Goal: Task Accomplishment & Management: Use online tool/utility

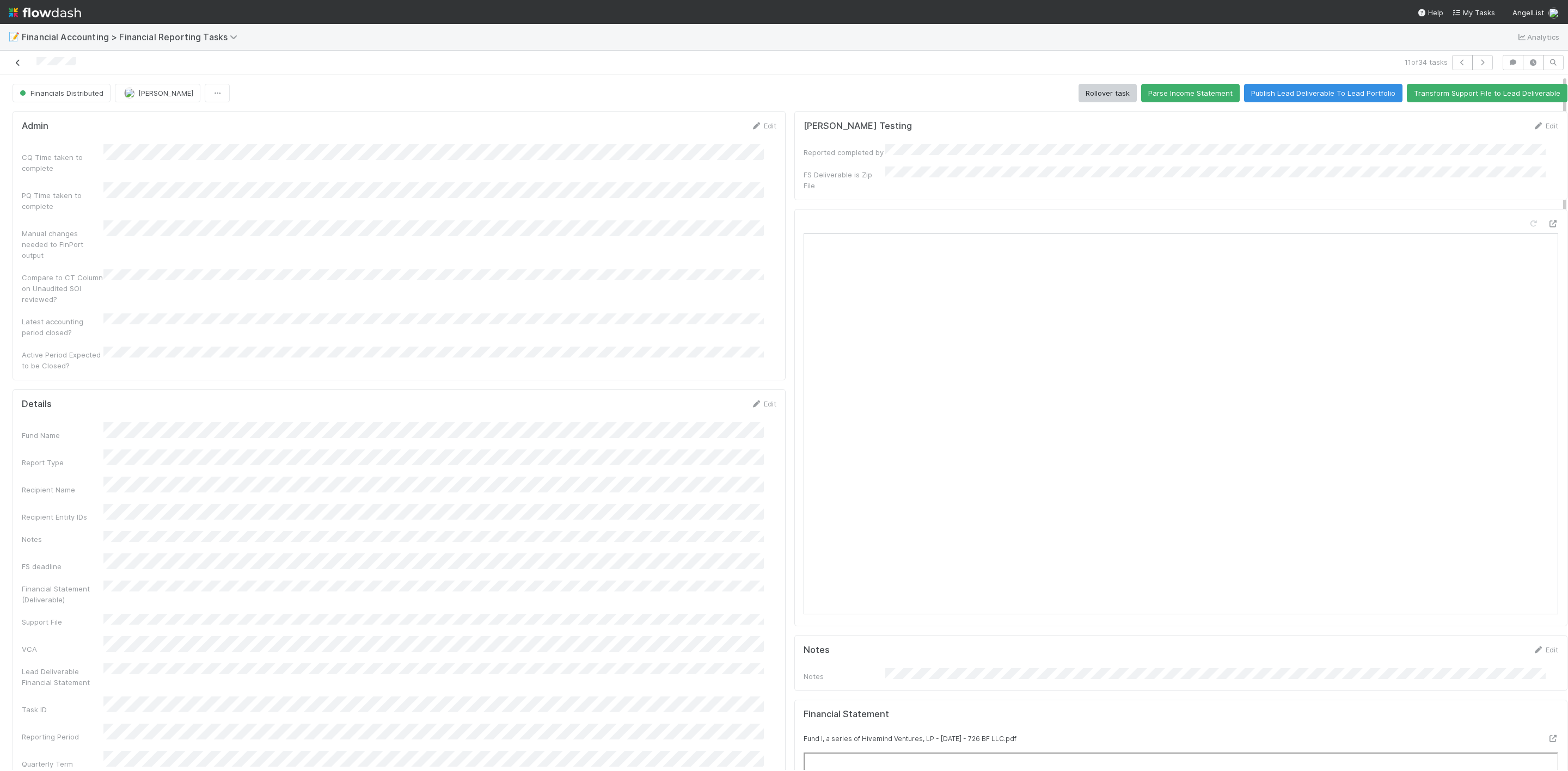
click at [13, 61] on icon at bounding box center [18, 62] width 11 height 7
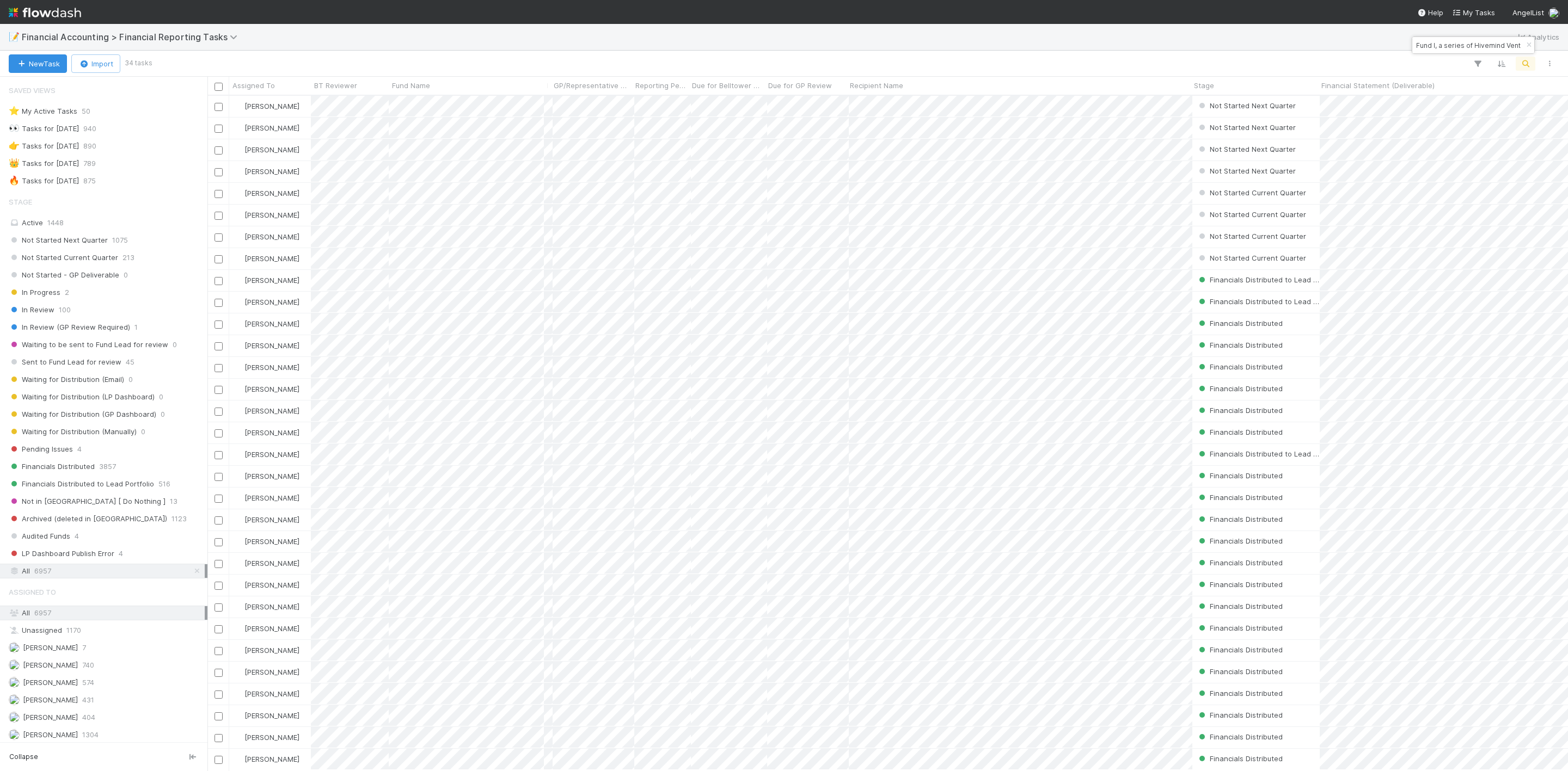
scroll to position [662, 1348]
click at [13, 12] on img at bounding box center [45, 12] width 72 height 18
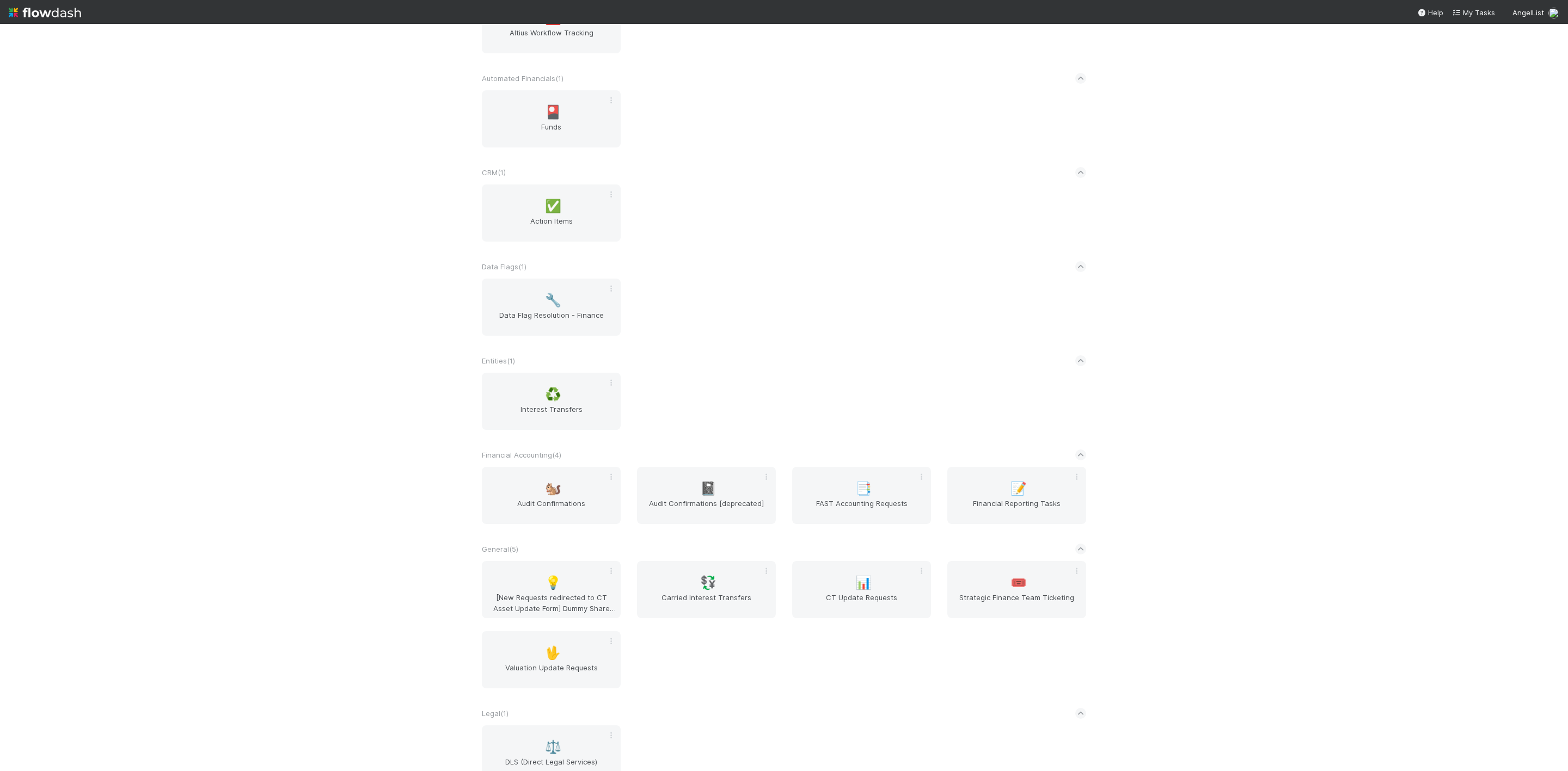
scroll to position [92, 0]
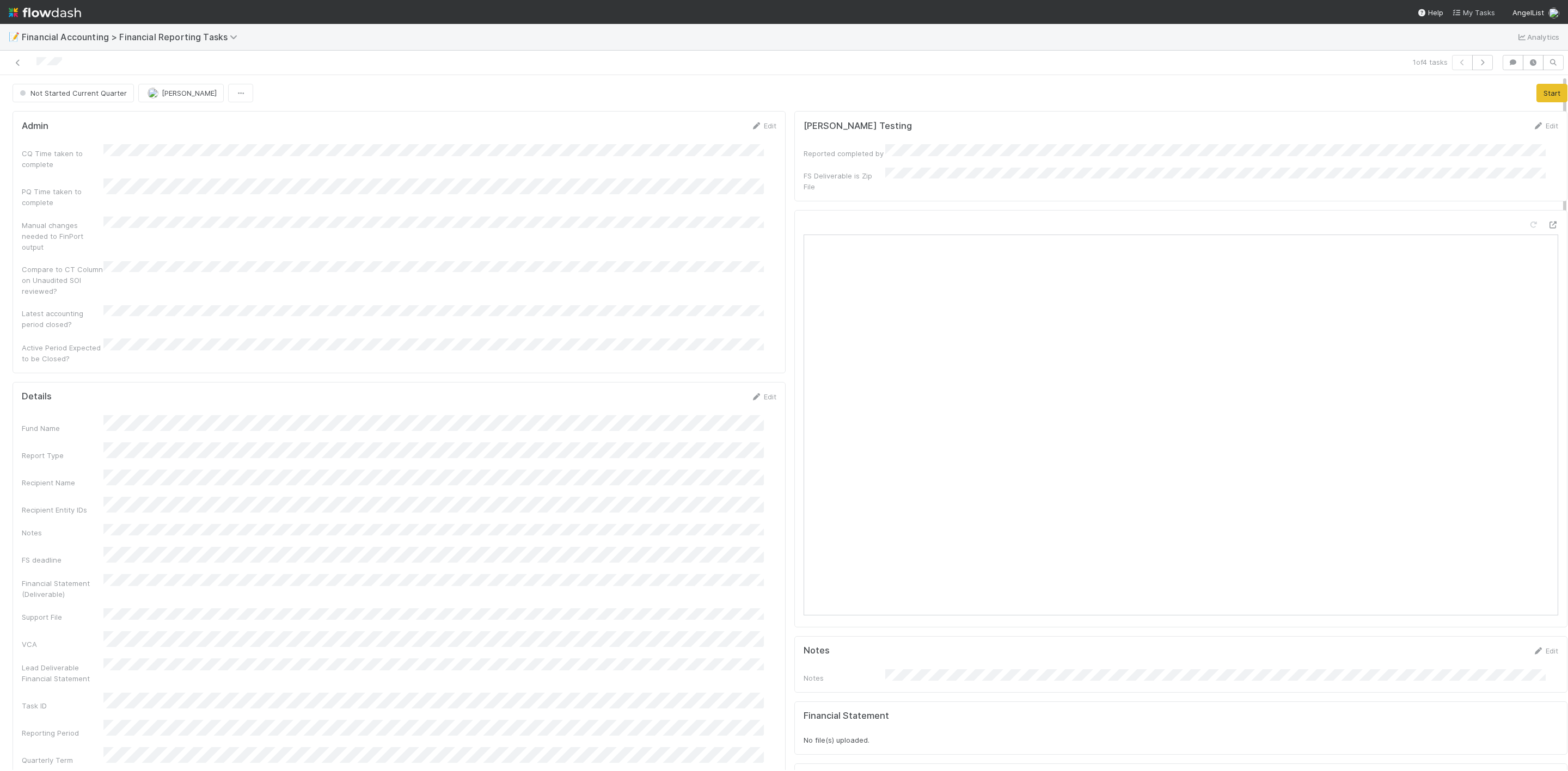
click at [1490, 10] on span "My Tasks" at bounding box center [1473, 13] width 43 height 9
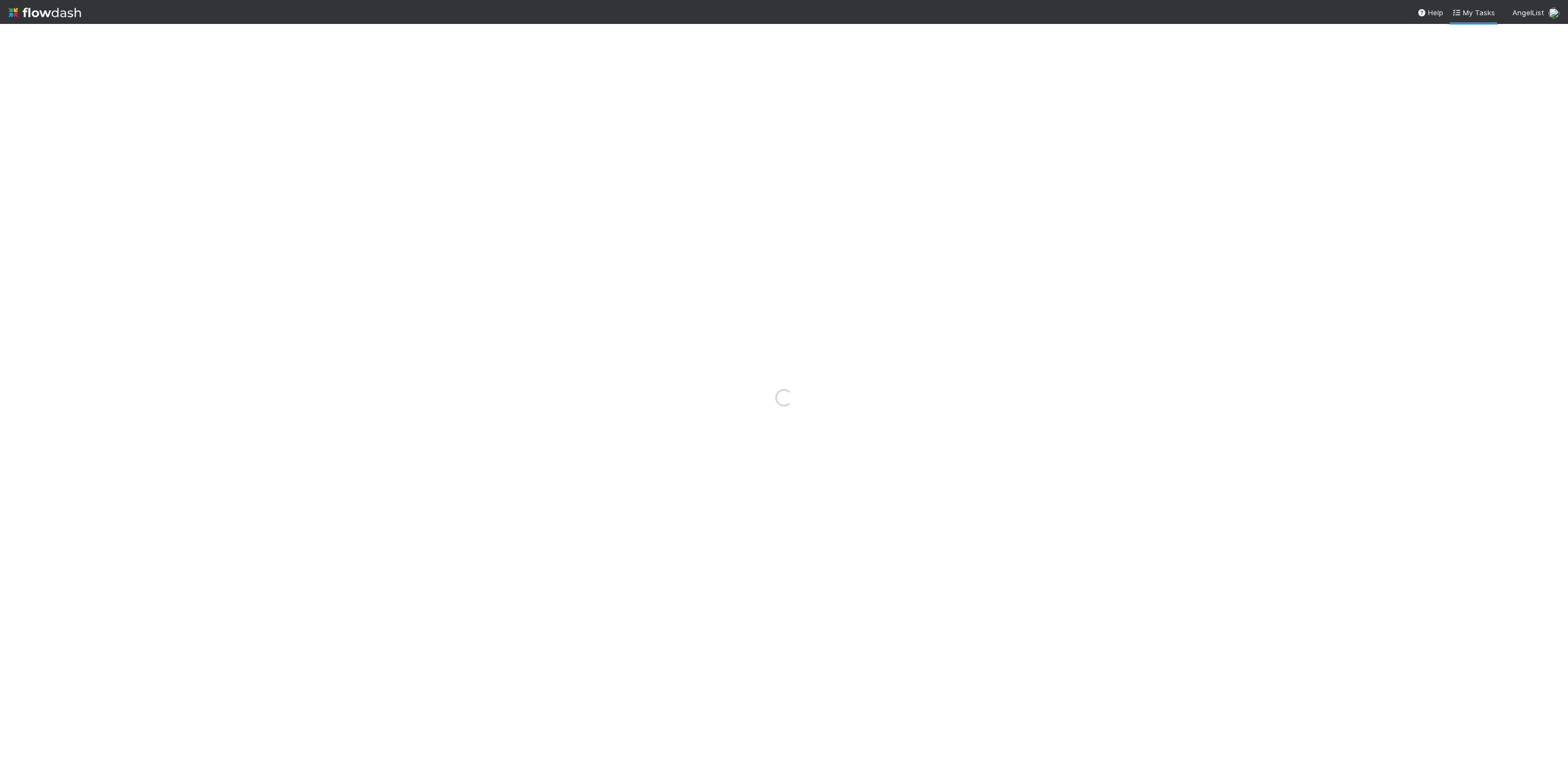
click at [10, 8] on img at bounding box center [45, 12] width 72 height 18
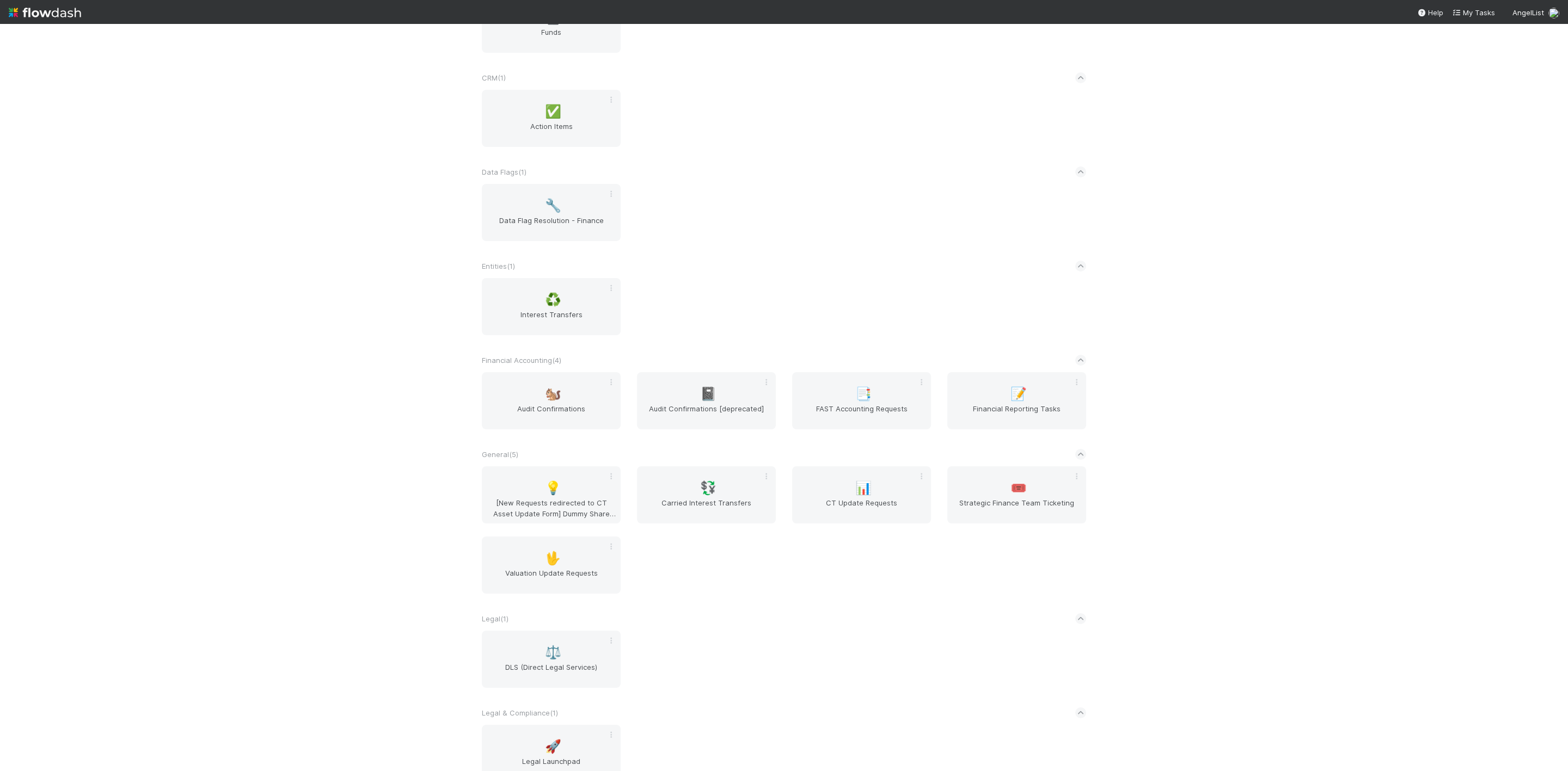
scroll to position [173, 0]
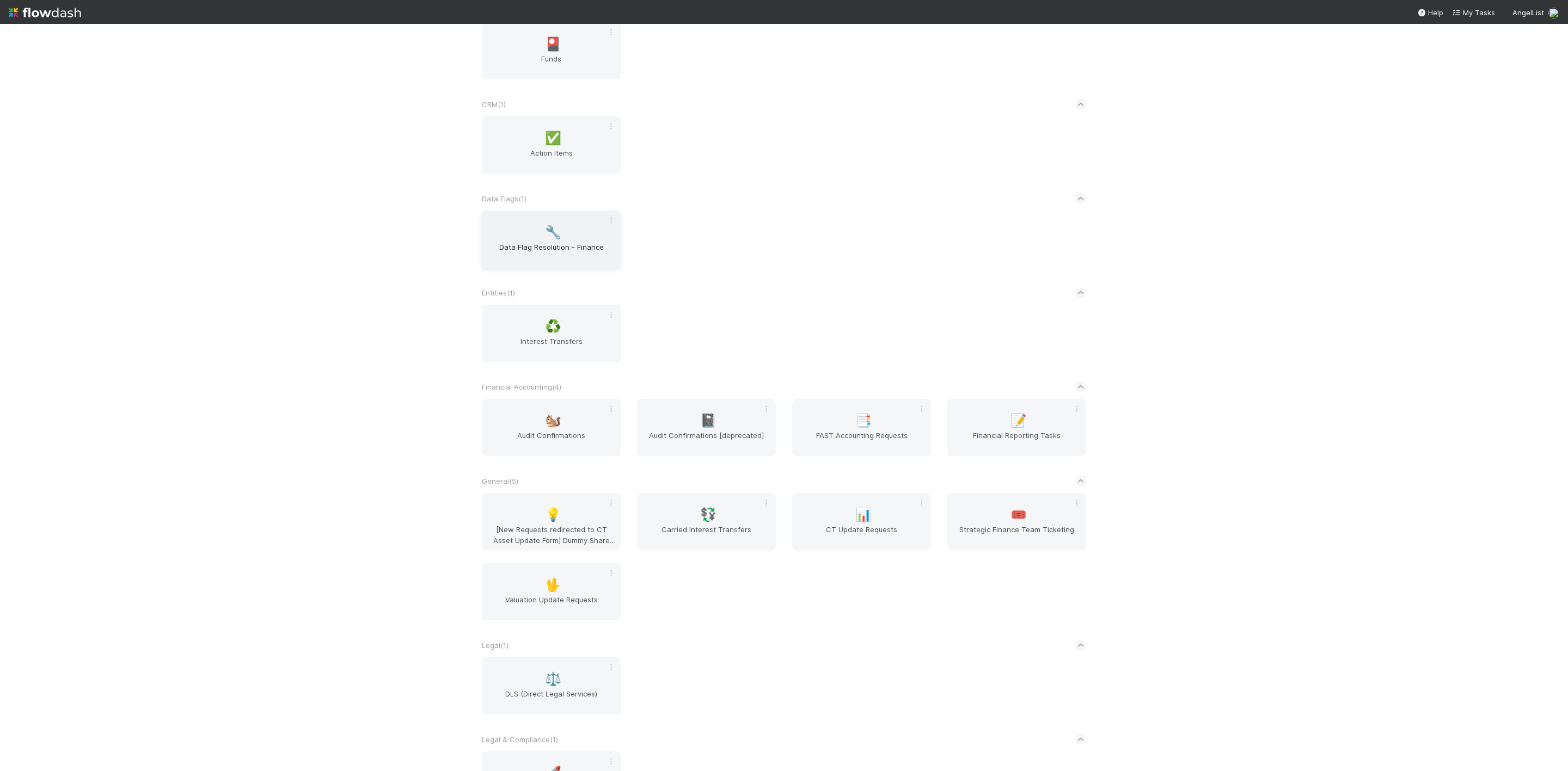
click at [508, 221] on div "🔧 Data Flag Resolution - Finance" at bounding box center [551, 239] width 139 height 57
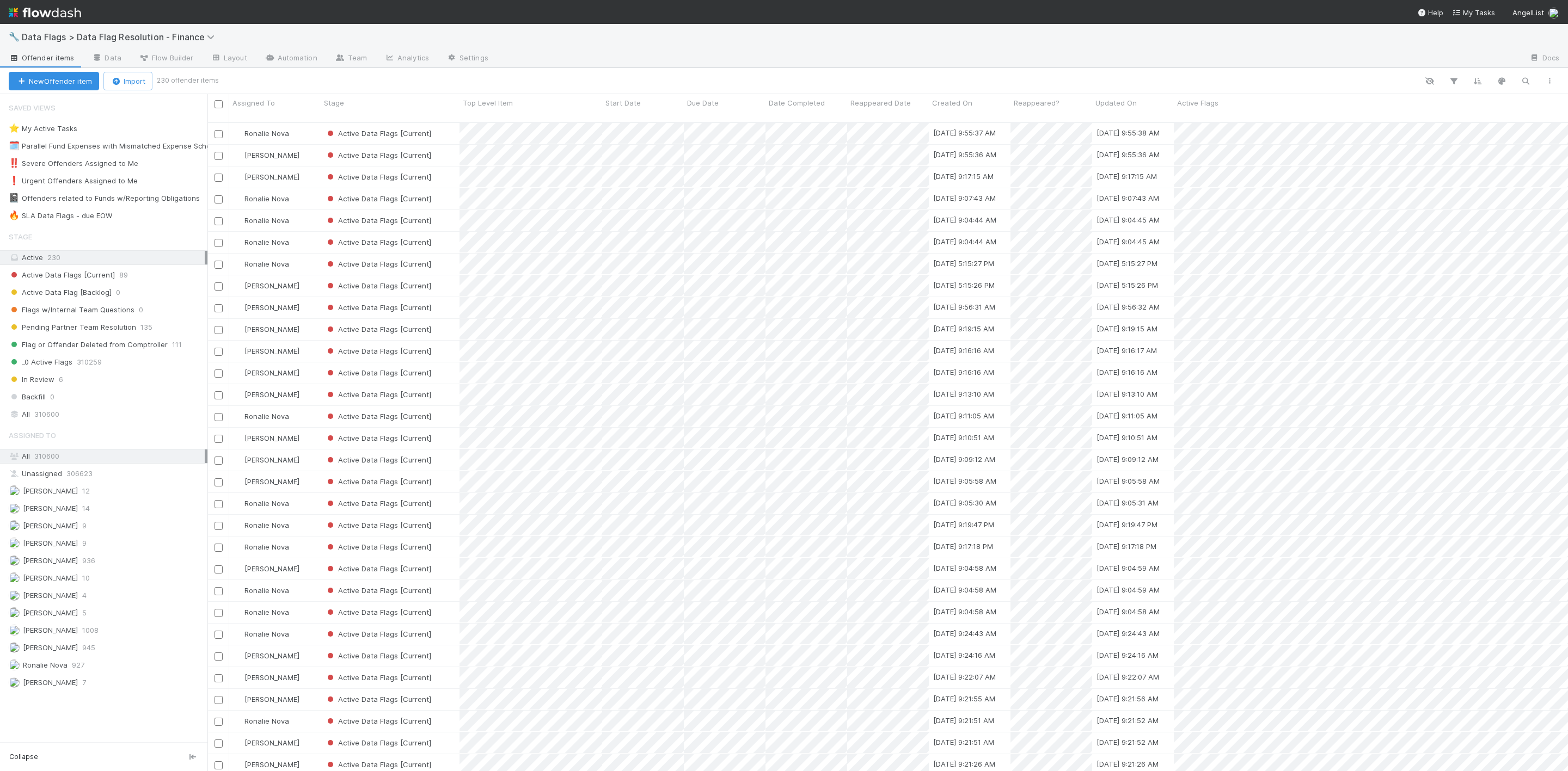
scroll to position [644, 1348]
click at [95, 221] on div "🔥 SLA Data Flags - due EOW" at bounding box center [60, 216] width 104 height 14
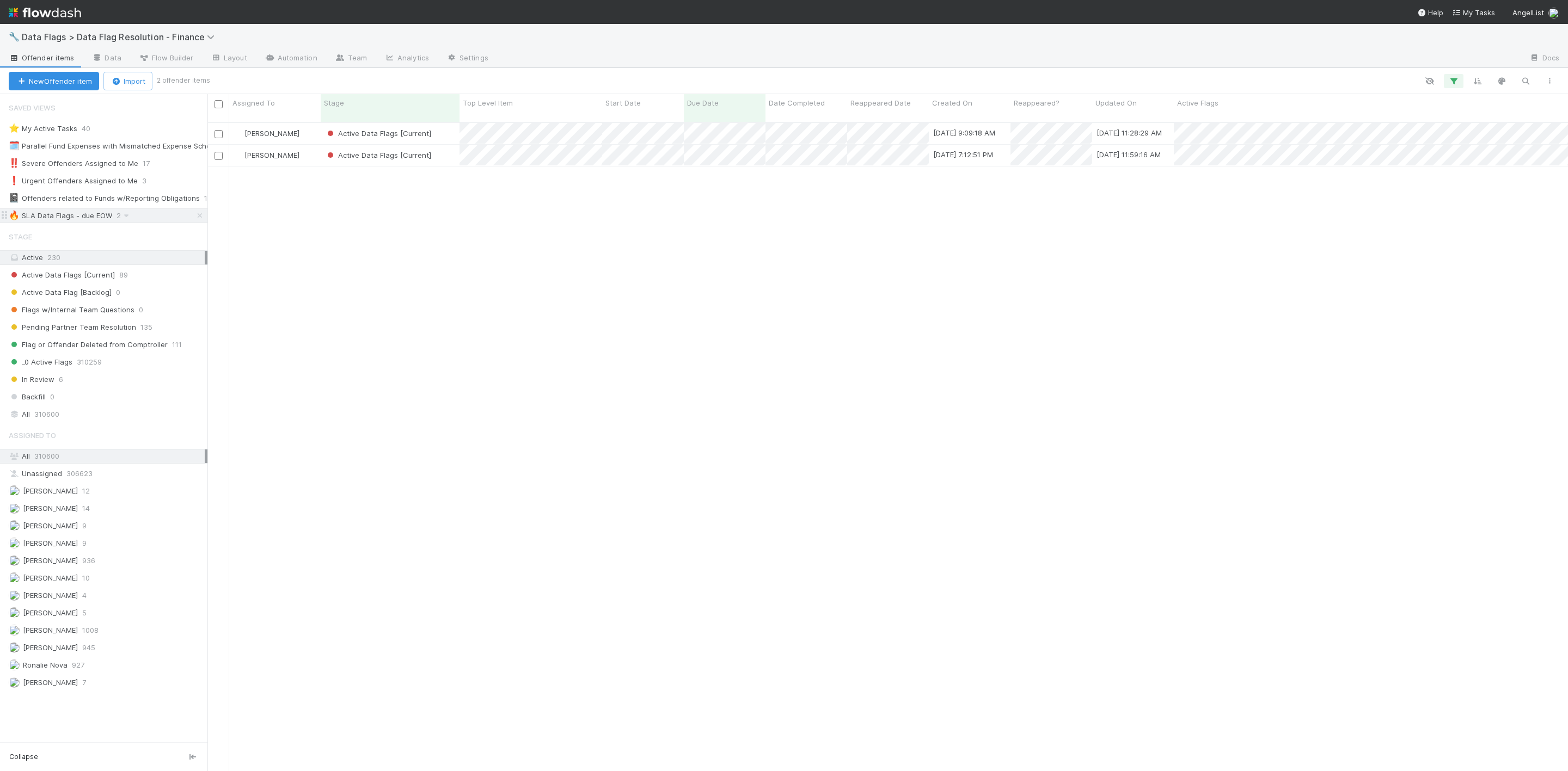
scroll to position [644, 1348]
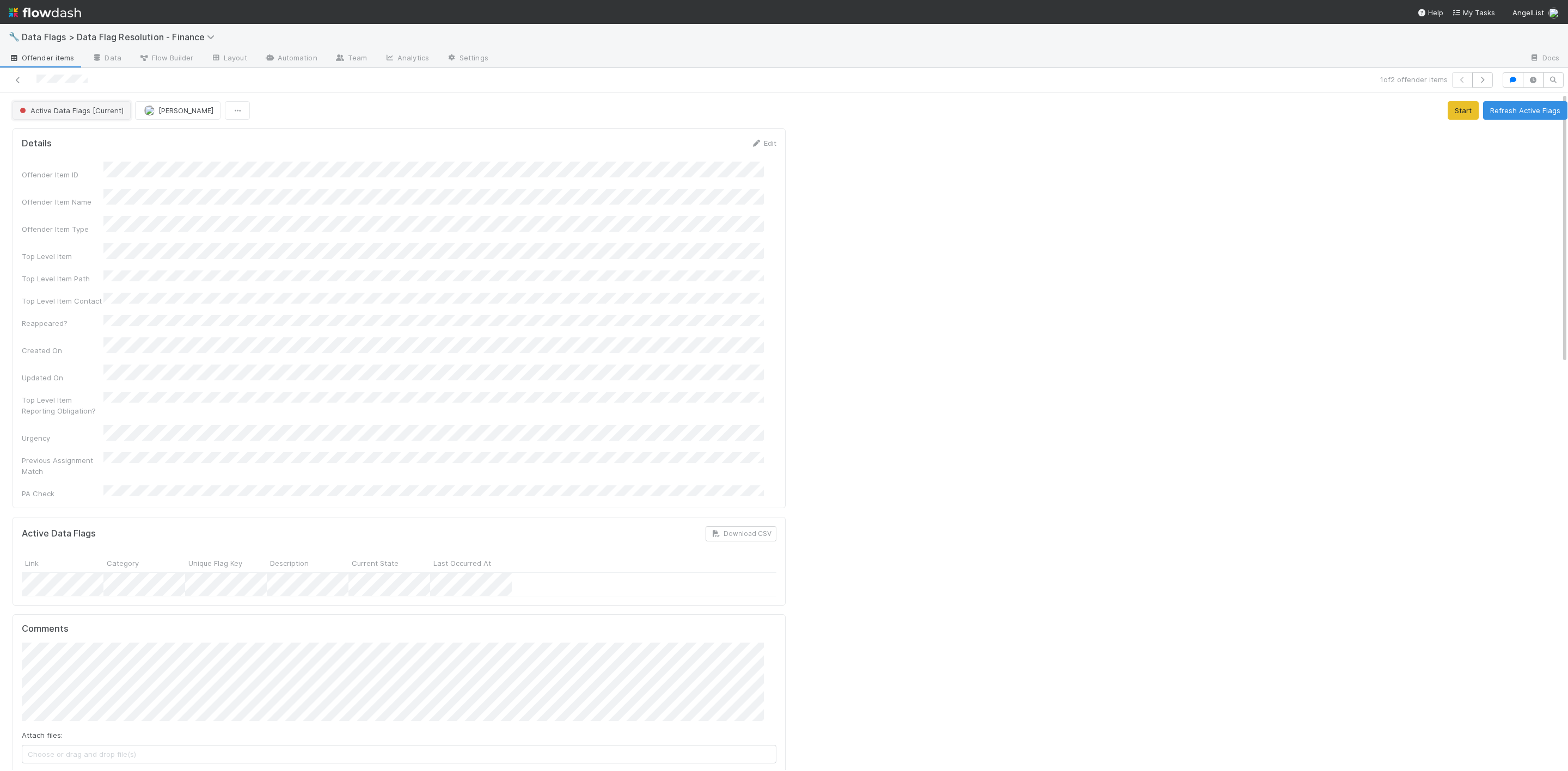
click at [92, 119] on button "Active Data Flags [Current]" at bounding box center [72, 110] width 118 height 18
click at [54, 131] on div "Pending Partner Team Resolution" at bounding box center [86, 139] width 153 height 19
click at [16, 84] on link at bounding box center [18, 80] width 11 height 11
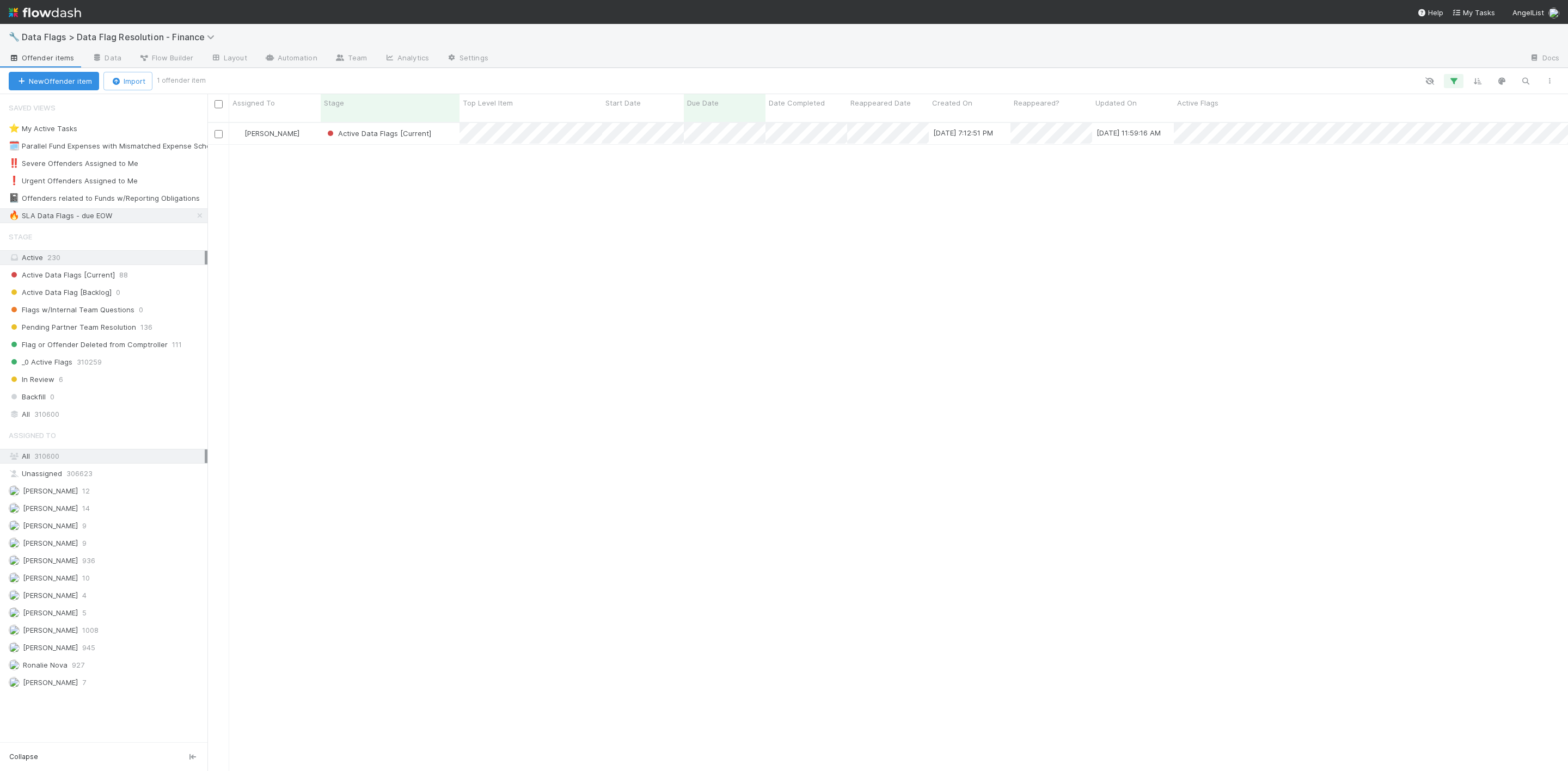
scroll to position [644, 1348]
click at [311, 123] on div "[PERSON_NAME]" at bounding box center [275, 134] width 92 height 21
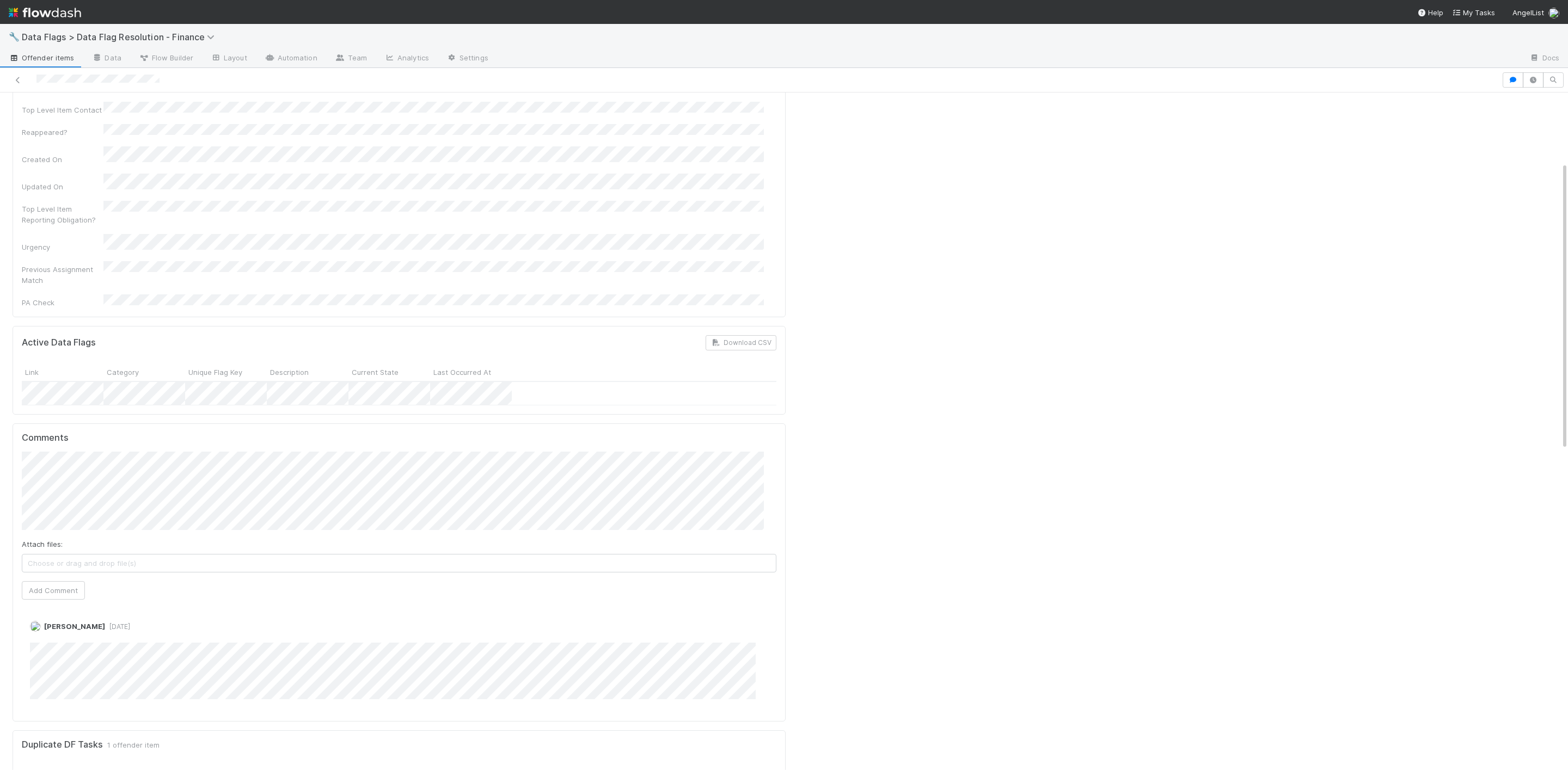
scroll to position [163, 0]
click at [54, 609] on button "Add Comment" at bounding box center [53, 618] width 63 height 18
click at [70, 116] on button "Active Data Flags [Current]" at bounding box center [72, 110] width 118 height 18
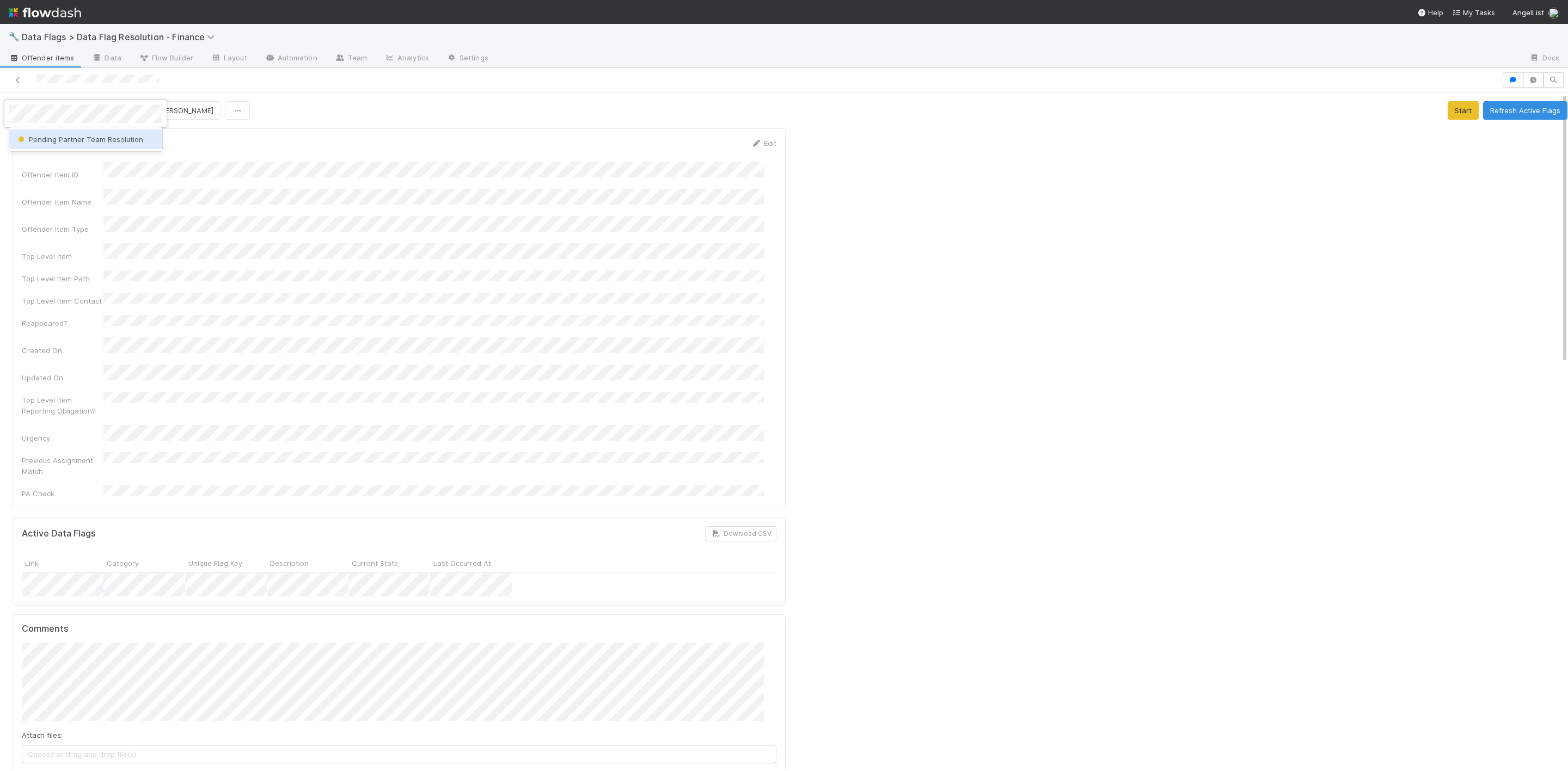
click at [84, 144] on div "Pending Partner Team Resolution" at bounding box center [86, 139] width 153 height 19
click at [16, 77] on icon at bounding box center [18, 80] width 11 height 7
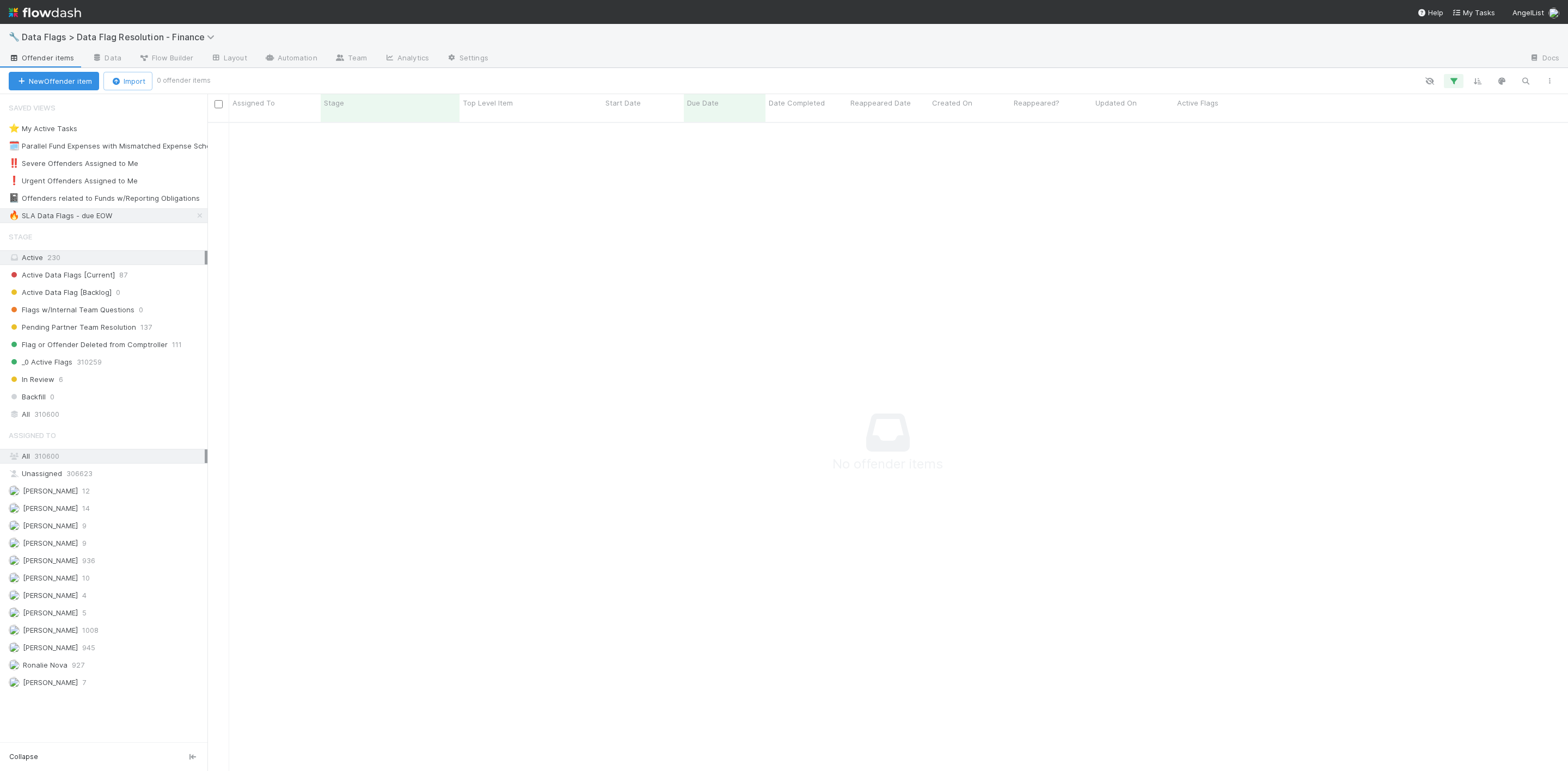
scroll to position [12, 13]
click at [14, 12] on img at bounding box center [45, 12] width 72 height 18
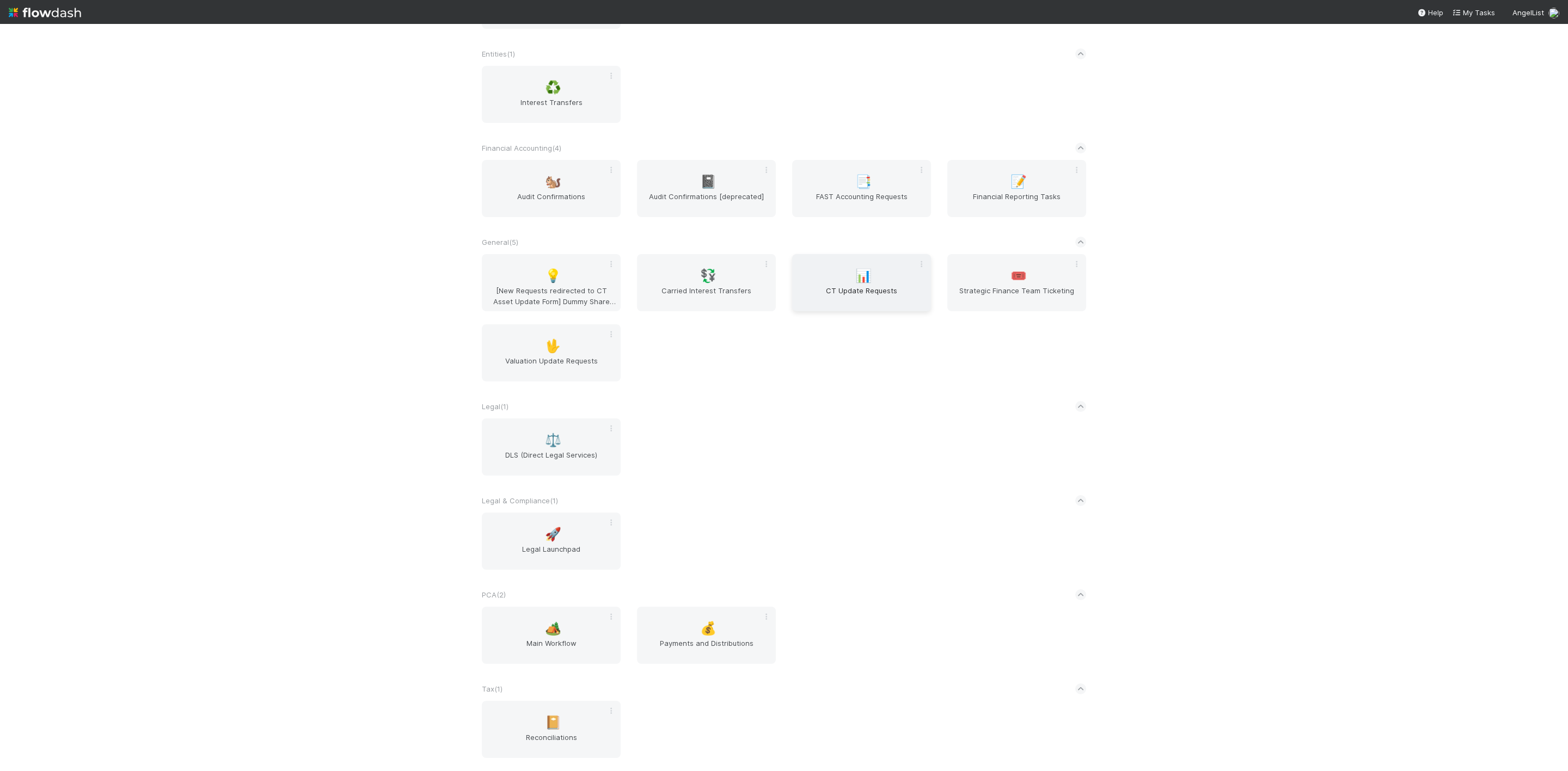
scroll to position [418, 0]
click at [541, 363] on span "Valuation Update Requests" at bounding box center [551, 366] width 130 height 22
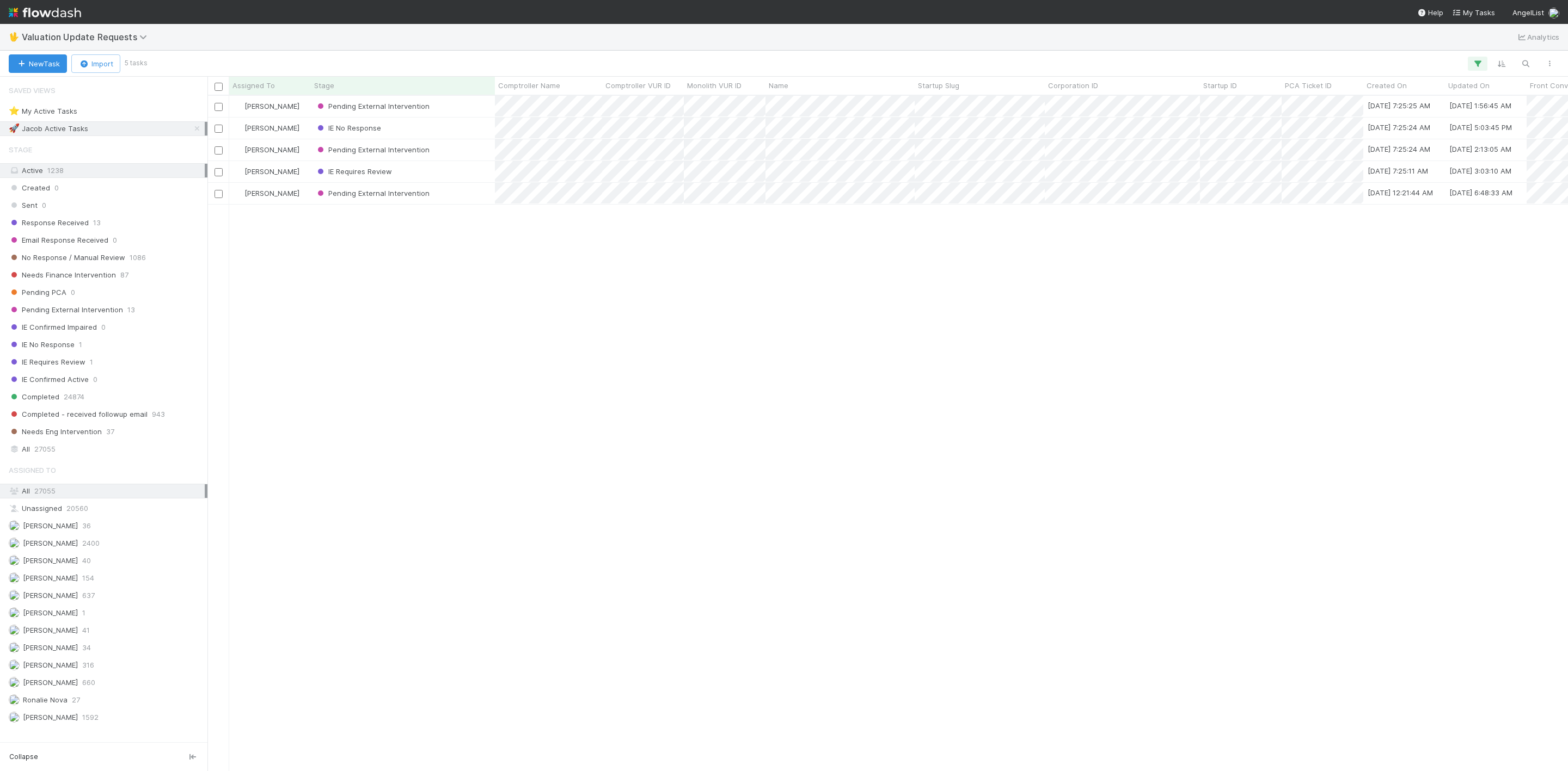
scroll to position [662, 1348]
click at [103, 282] on span "Needs Finance Intervention" at bounding box center [62, 275] width 107 height 14
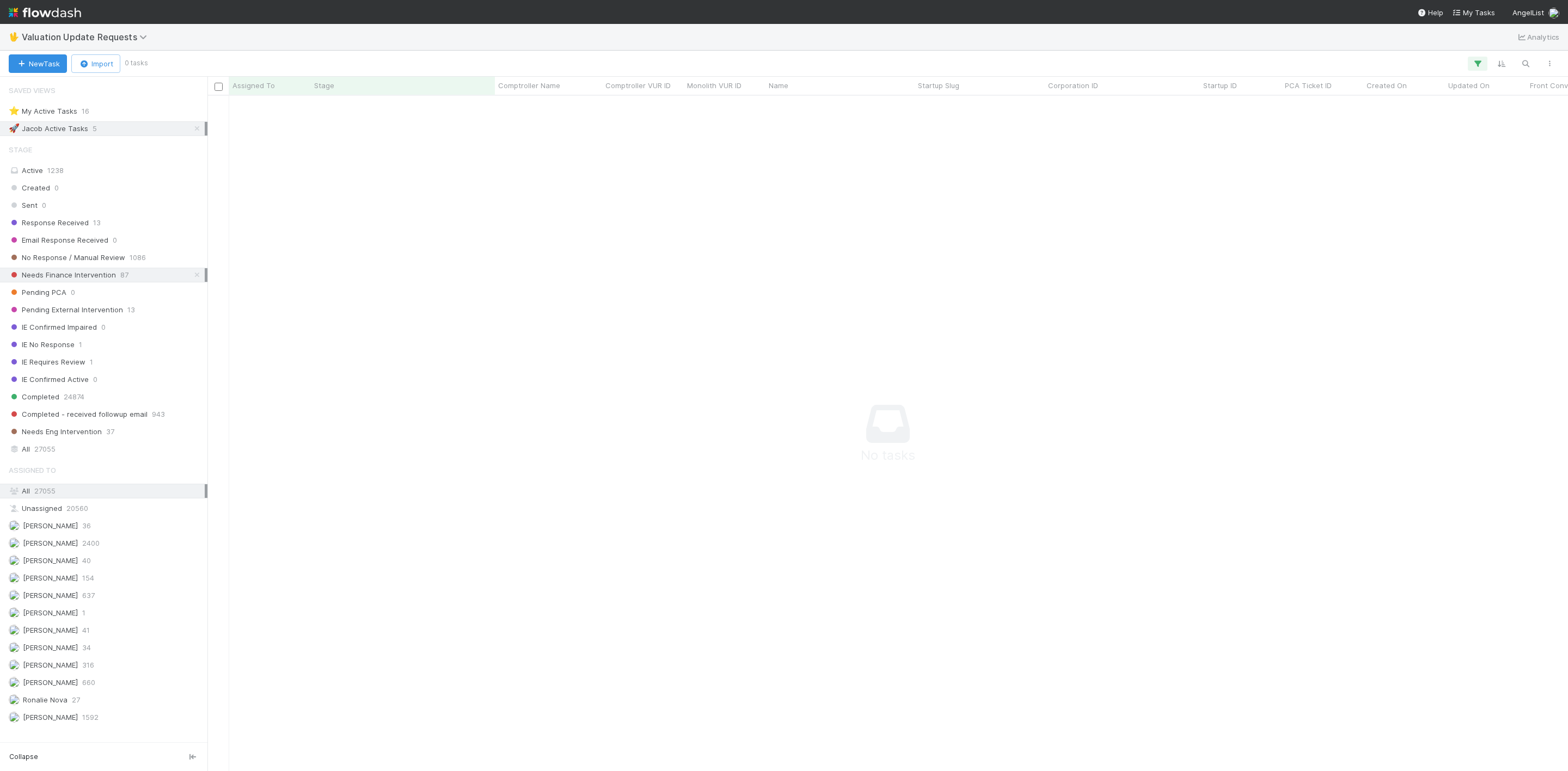
scroll to position [650, 1336]
click at [192, 131] on icon at bounding box center [197, 128] width 11 height 7
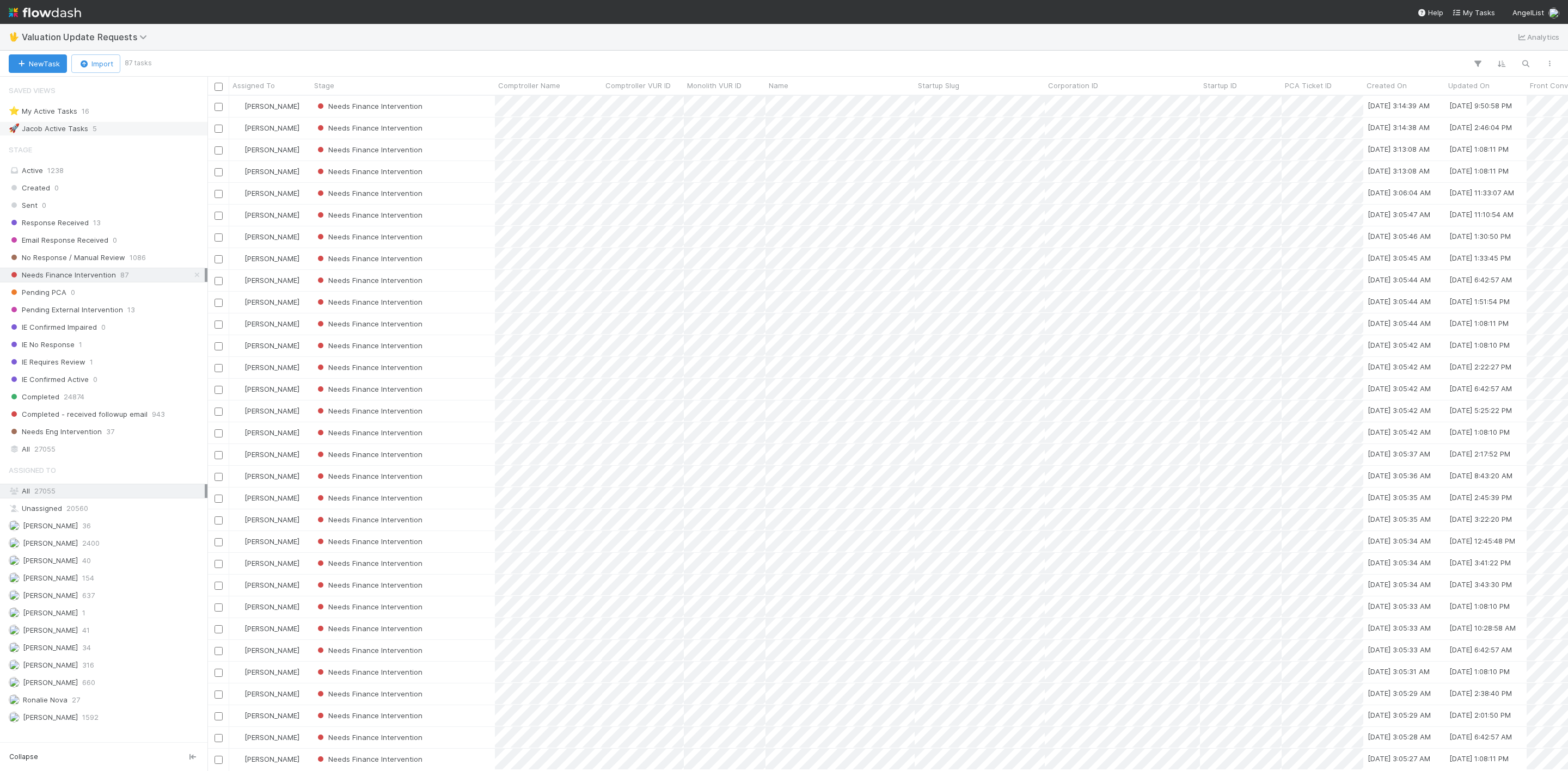
scroll to position [662, 1348]
click at [265, 84] on span "Assigned To" at bounding box center [254, 85] width 43 height 11
click at [291, 93] on div "Sort A → Z Sort Z → A" at bounding box center [295, 114] width 125 height 43
click at [291, 100] on div "Sort A → Z" at bounding box center [296, 106] width 124 height 16
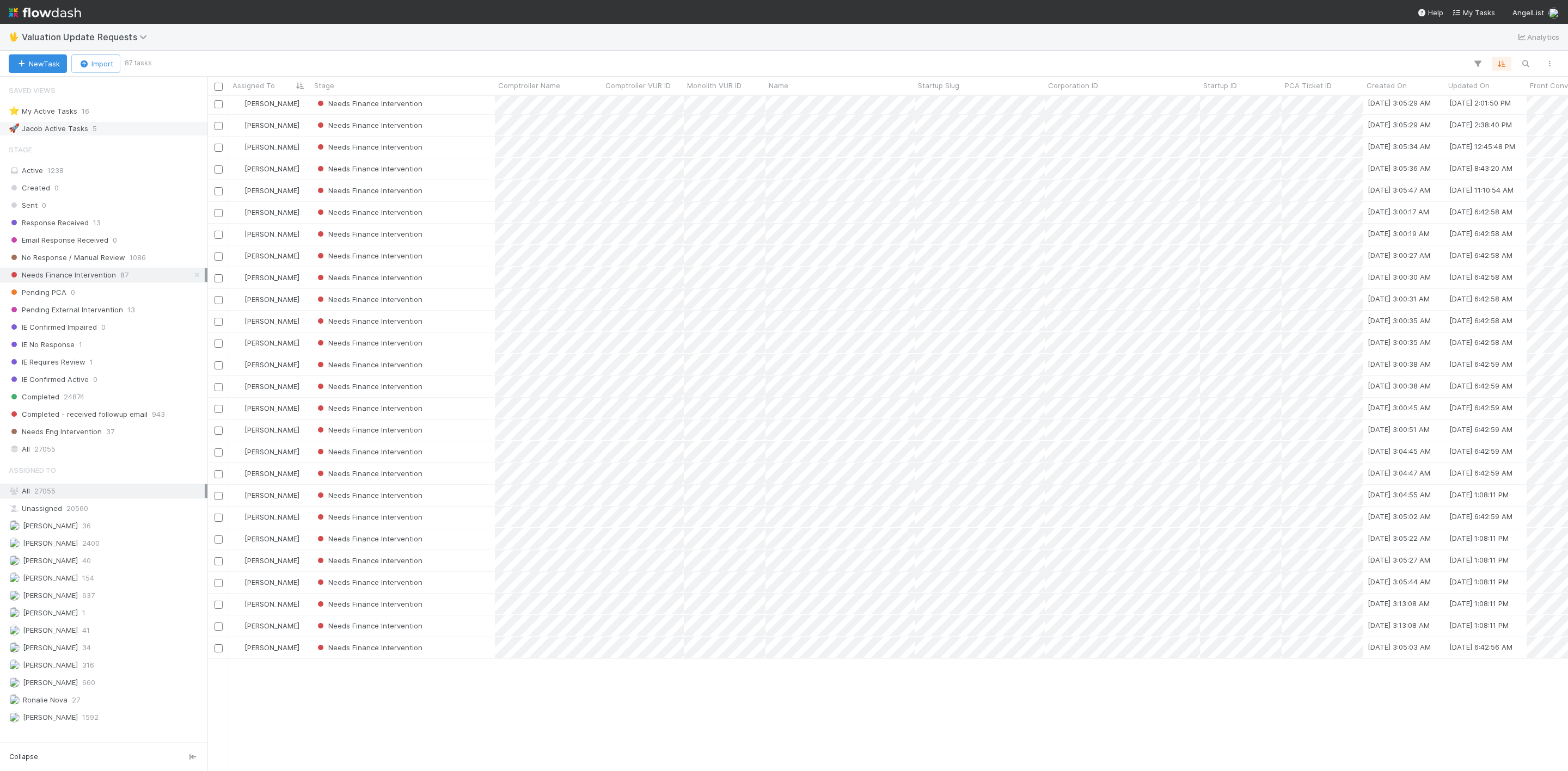
scroll to position [498, 0]
